Goal: Task Accomplishment & Management: Use online tool/utility

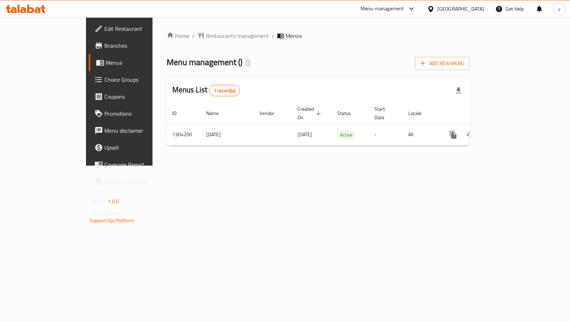
click at [104, 83] on span "Choice Groups" at bounding box center [139, 79] width 71 height 8
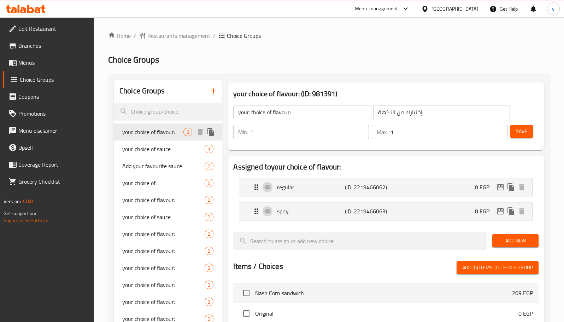
click at [163, 136] on span "your choice of flavour:" at bounding box center [152, 132] width 61 height 8
click at [169, 131] on span "your choice of flavour:" at bounding box center [152, 132] width 61 height 8
click at [155, 169] on span "Add your favourite sauce" at bounding box center [152, 166] width 61 height 8
type input "Add your favourite sauce"
type input "ضيف من الصوصات المفضلة"
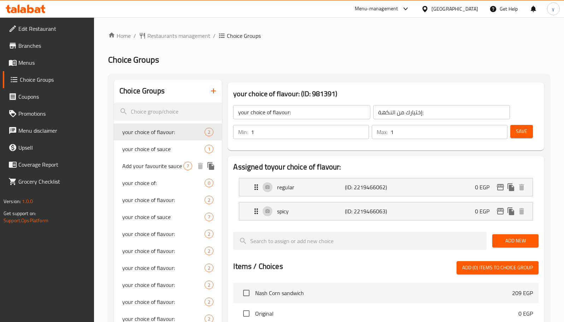
type input "0"
type input "6"
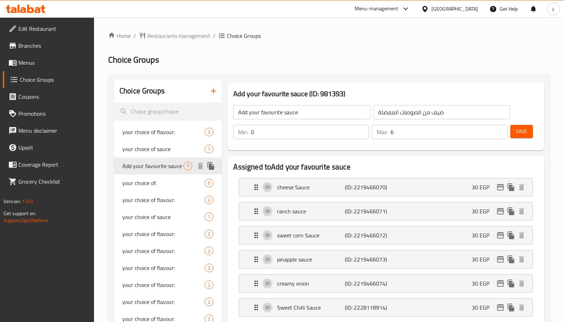
click at [155, 169] on span "Add your favourite sauce" at bounding box center [152, 166] width 61 height 8
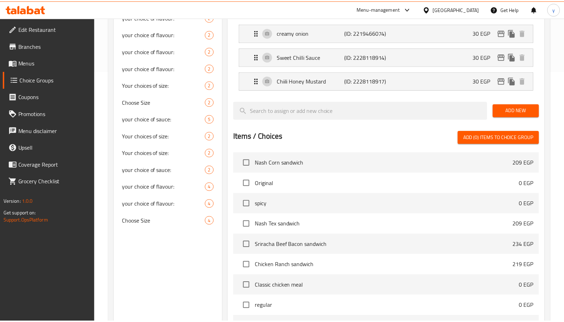
scroll to position [349, 0]
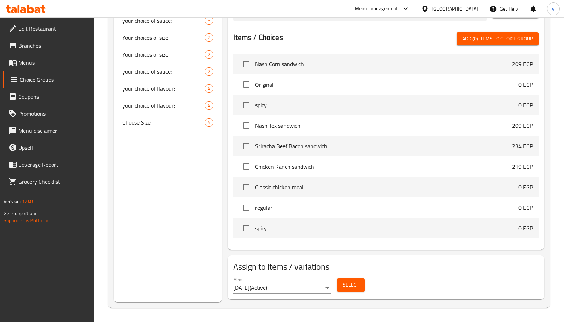
click at [29, 9] on icon at bounding box center [30, 9] width 7 height 8
